Goal: Information Seeking & Learning: Check status

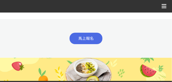
scroll to position [476, 0]
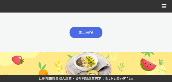
click at [168, 5] on div "收藏這個活動" at bounding box center [86, 6] width 172 height 13
click at [166, 4] on icon at bounding box center [164, 6] width 5 height 8
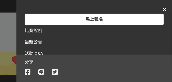
click at [37, 44] on span "最新公告" at bounding box center [34, 42] width 18 height 5
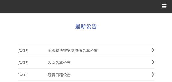
scroll to position [123, 0]
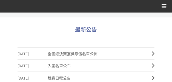
click at [79, 54] on span "全國總決賽獲獎隊伍名單公佈" at bounding box center [96, 54] width 96 height 12
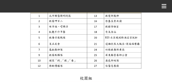
scroll to position [192, 0]
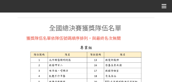
scroll to position [137, 0]
